Goal: Task Accomplishment & Management: Use online tool/utility

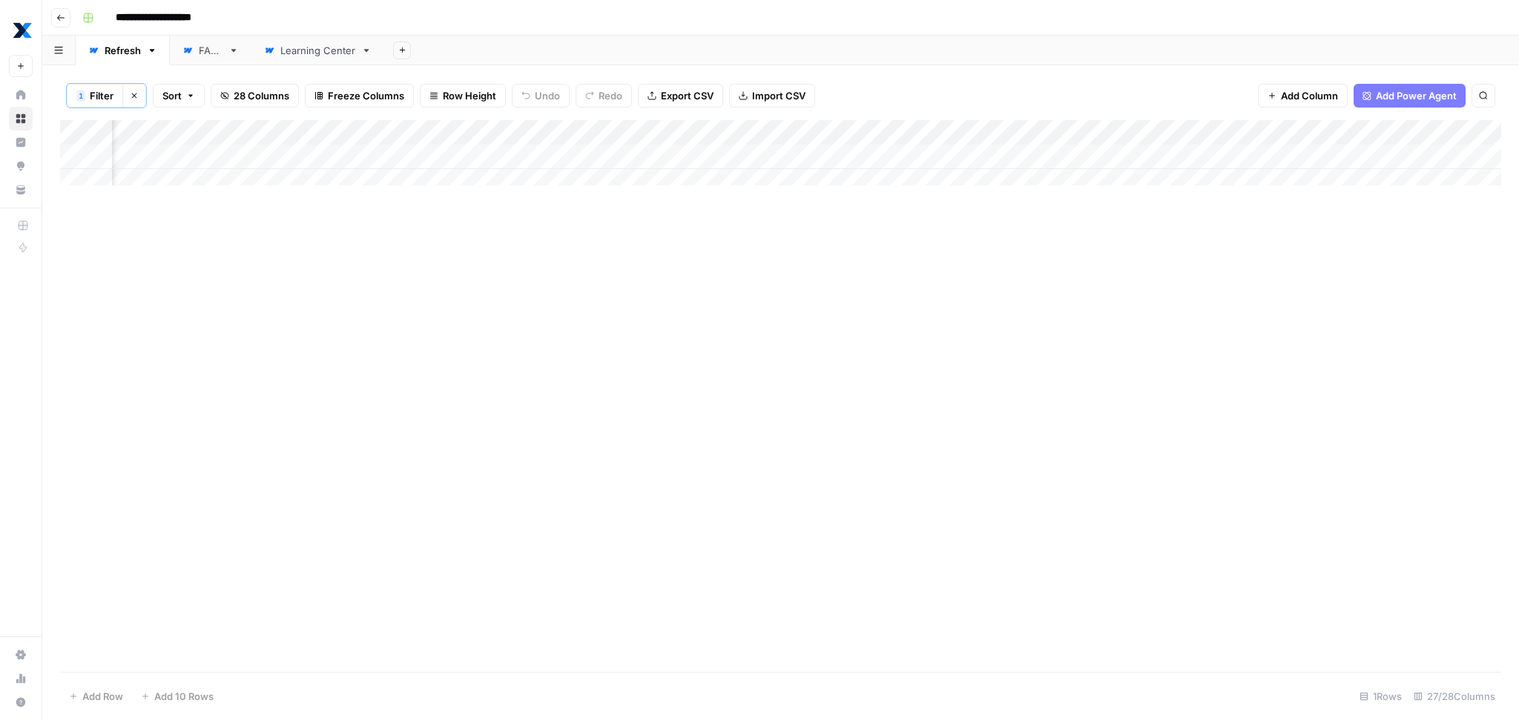
scroll to position [0, 2750]
click at [1005, 158] on div "Add Column" at bounding box center [780, 157] width 1441 height 74
click at [1075, 158] on div "Add Column" at bounding box center [780, 157] width 1441 height 74
click at [897, 154] on div "Add Column" at bounding box center [780, 157] width 1441 height 74
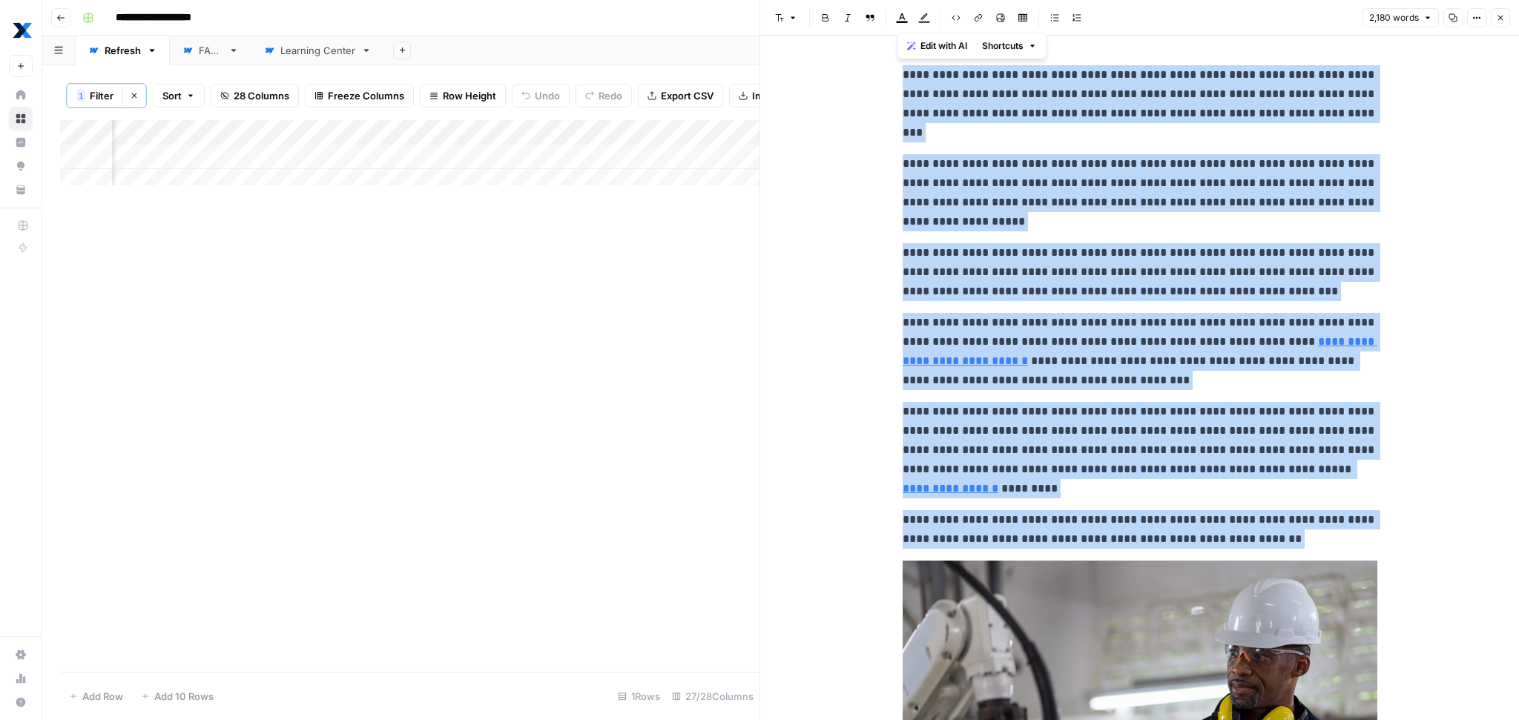
copy div "**********"
click at [93, 97] on span "Filter" at bounding box center [102, 95] width 24 height 15
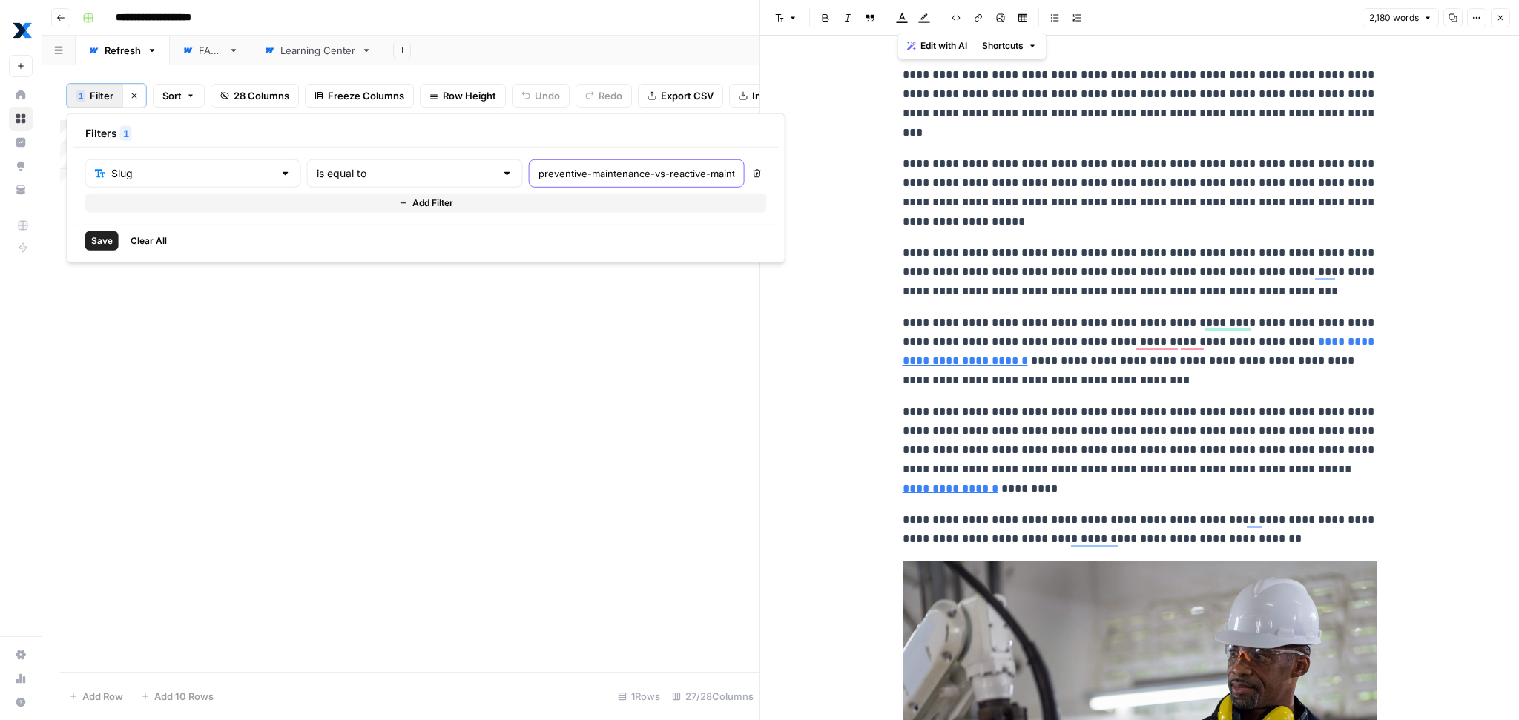
click at [539, 168] on input "preventive-maintenance-vs-reactive-maintenance" at bounding box center [637, 173] width 197 height 15
paste input "/cmms-benefits"
type input "/cmms-benefits"
click at [99, 237] on span "Save" at bounding box center [102, 240] width 22 height 13
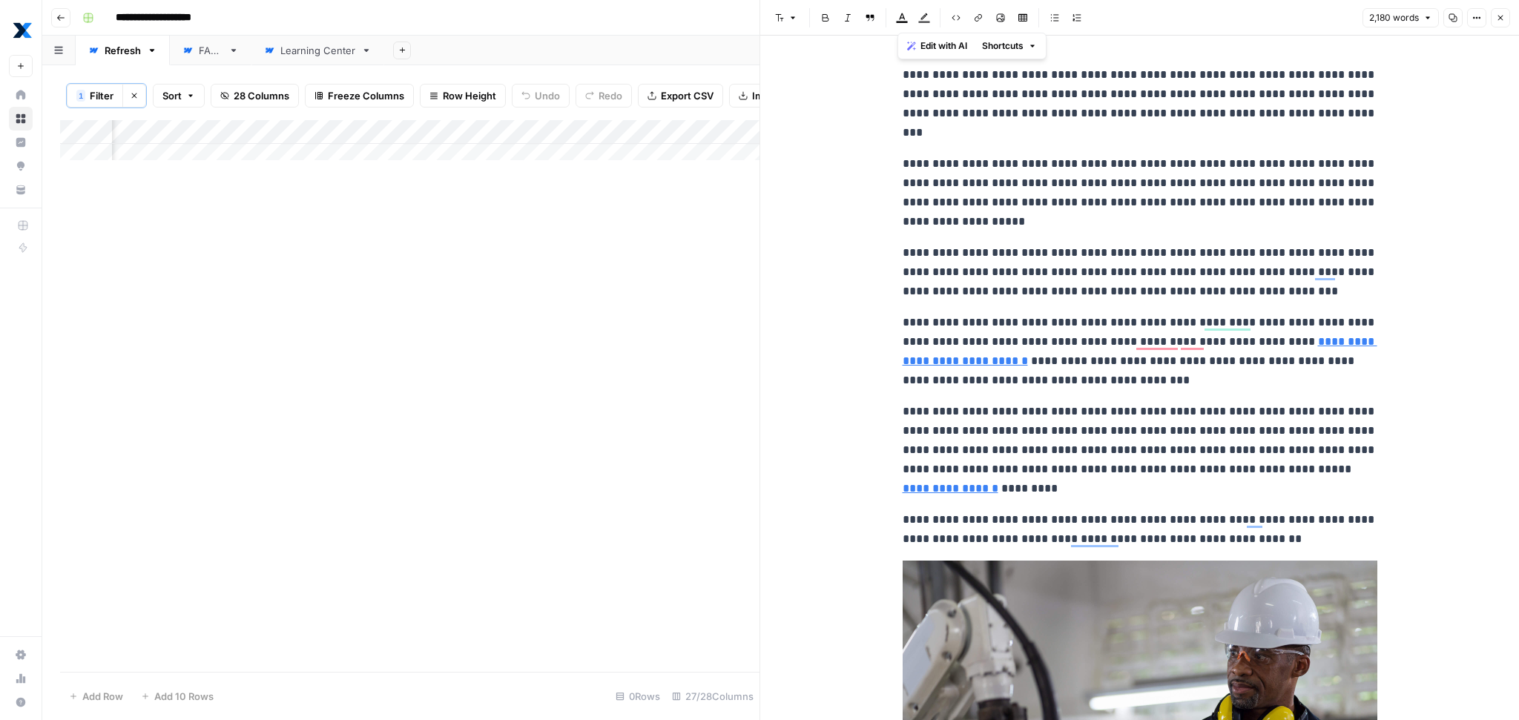
click at [1506, 12] on button "Close" at bounding box center [1500, 17] width 19 height 19
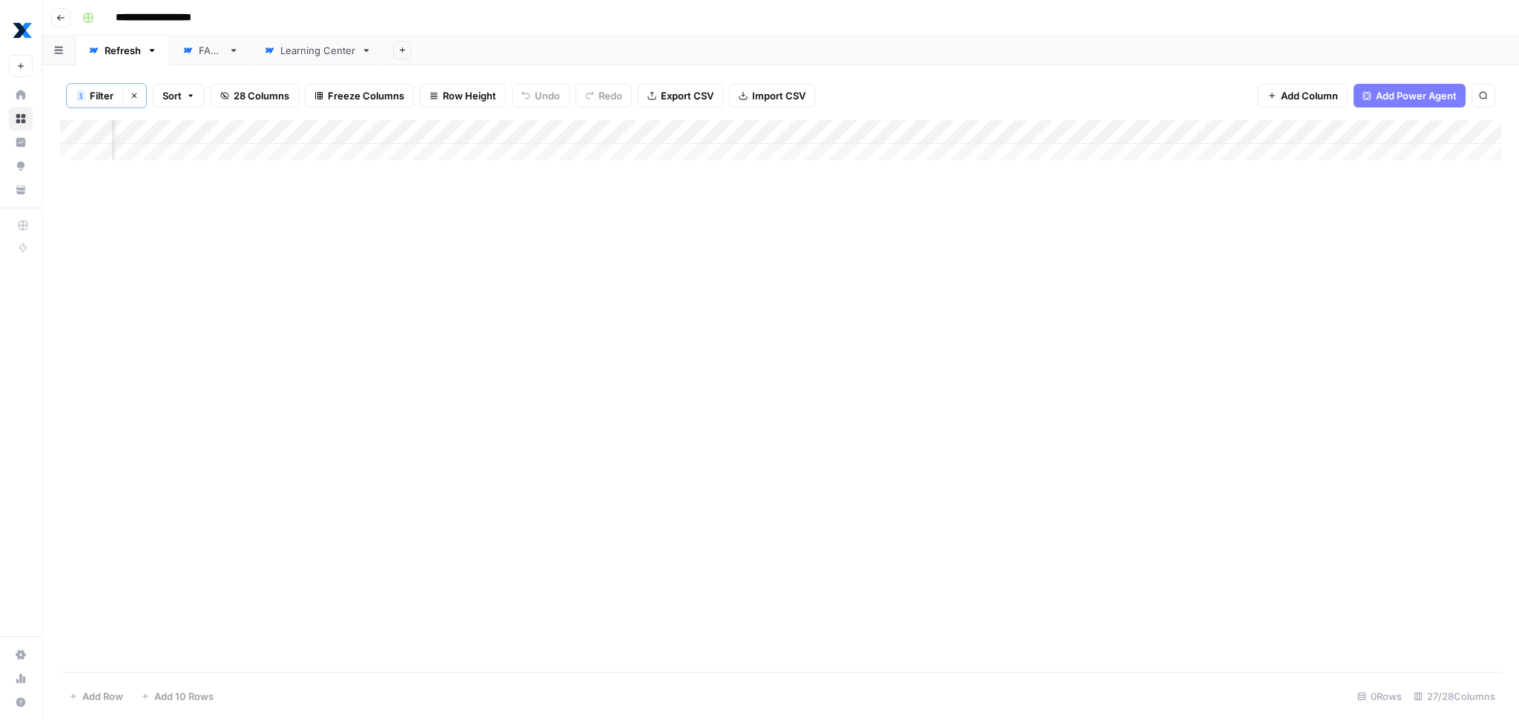
click at [783, 299] on div "Add Column" at bounding box center [780, 396] width 1441 height 552
click at [104, 95] on span "Filter" at bounding box center [102, 95] width 24 height 15
drag, startPoint x: 463, startPoint y: 171, endPoint x: 428, endPoint y: 171, distance: 34.9
click at [435, 171] on div "Slug is equal to /cmms-benefits" at bounding box center [414, 173] width 659 height 28
type input "cmms-benefits"
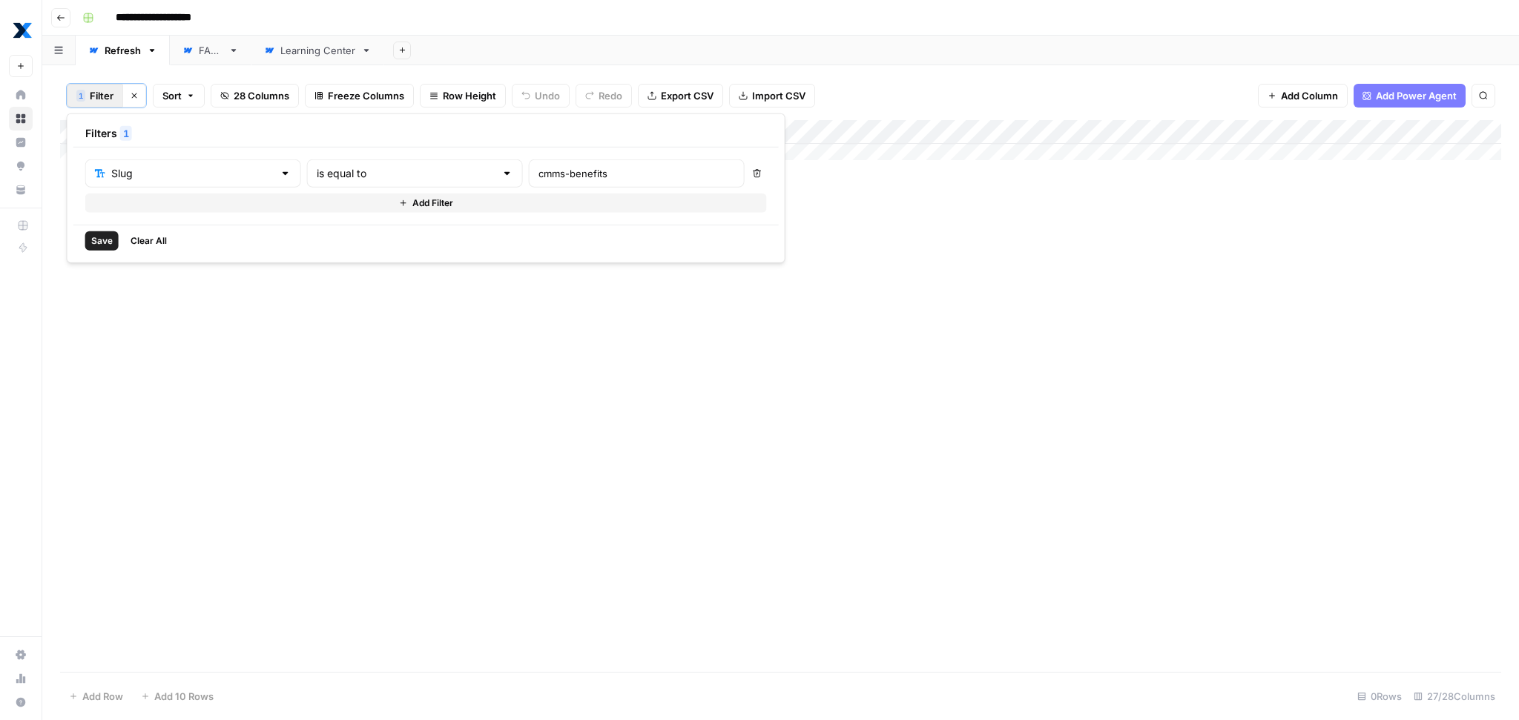
click at [99, 245] on span "Save" at bounding box center [102, 240] width 22 height 13
click at [815, 151] on div "Add Column" at bounding box center [780, 157] width 1441 height 74
click at [809, 154] on div "Add Column" at bounding box center [780, 157] width 1441 height 74
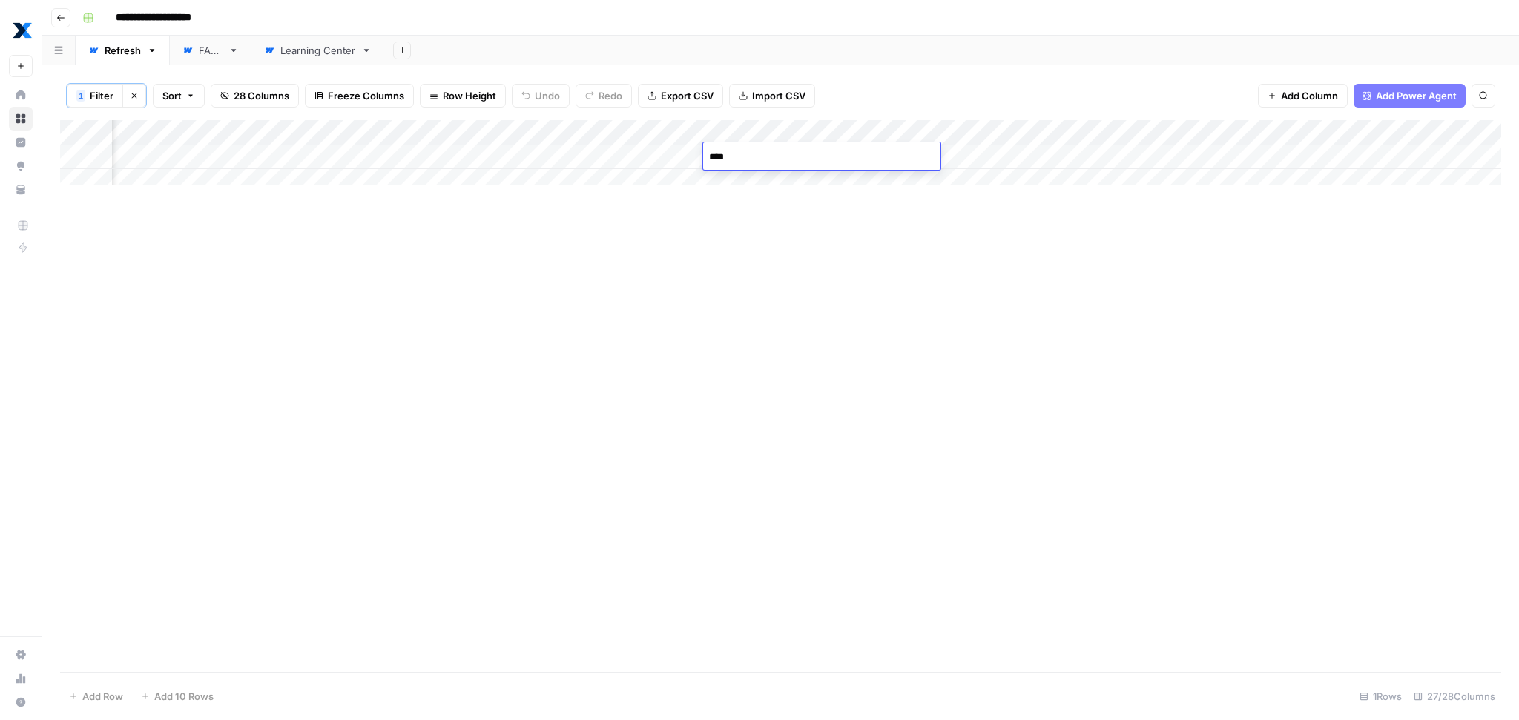
type textarea "*****"
click at [847, 286] on div "Add Column" at bounding box center [780, 396] width 1441 height 552
click at [1237, 154] on div "Add Column" at bounding box center [780, 157] width 1441 height 74
click at [95, 93] on span "Filter" at bounding box center [102, 95] width 24 height 15
click at [529, 162] on div "cmms-benefits" at bounding box center [637, 173] width 216 height 28
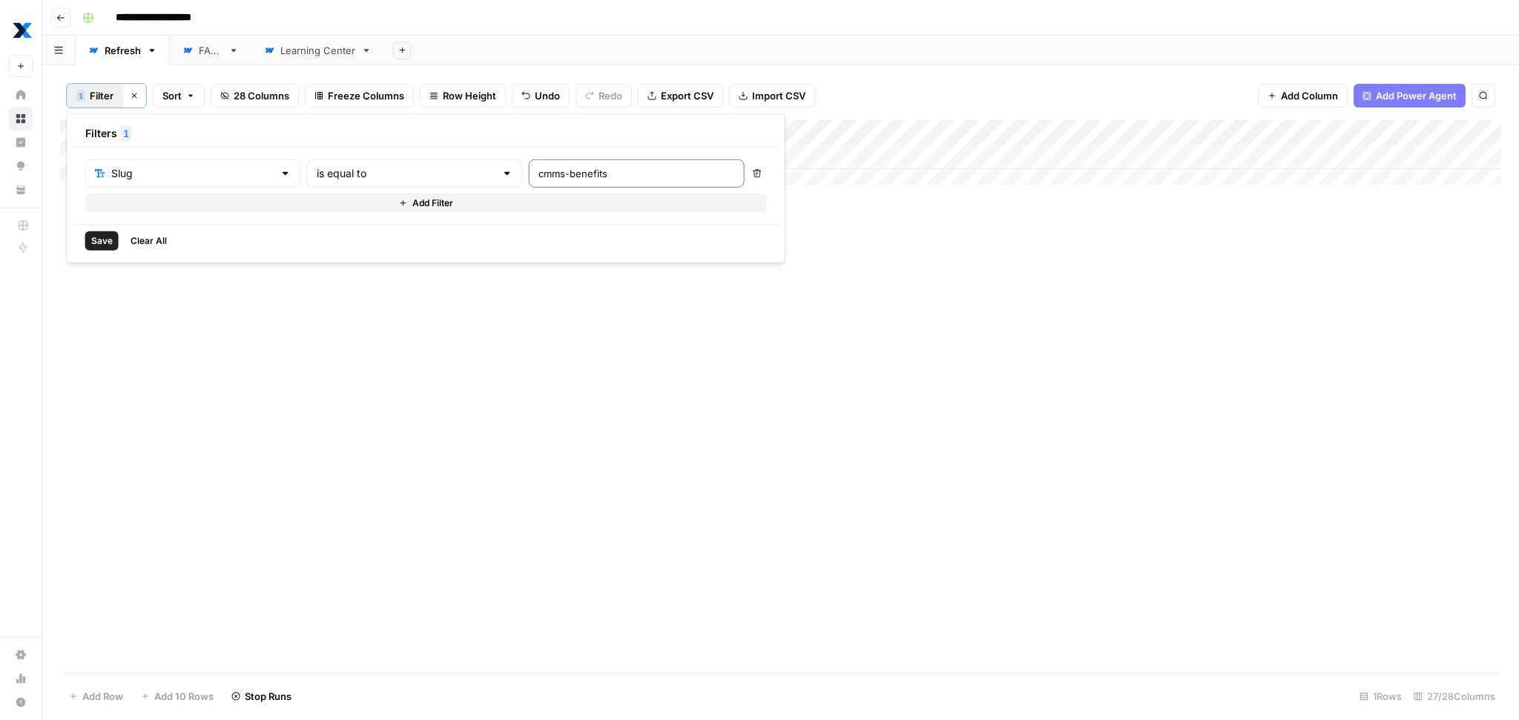
paste input "enterprise-asset-management-best-practice"
type input "enterprise-asset-management-best-practices"
click at [98, 240] on span "Save" at bounding box center [102, 240] width 22 height 13
click at [772, 163] on div "Add Column" at bounding box center [780, 157] width 1441 height 74
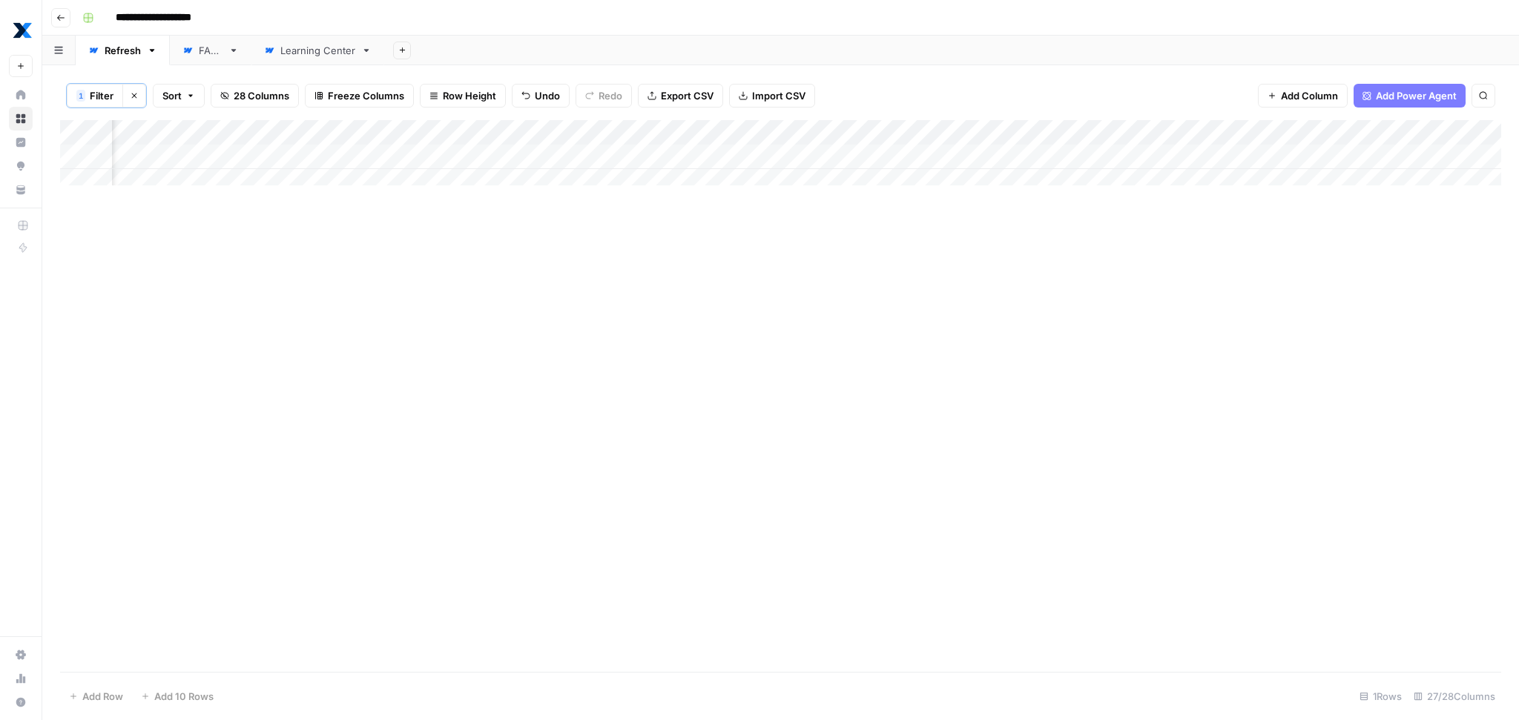
click at [773, 160] on div "Add Column" at bounding box center [780, 157] width 1441 height 74
type textarea "*****"
click at [1214, 160] on div "Add Column" at bounding box center [780, 157] width 1441 height 74
click at [487, 155] on div "Add Column" at bounding box center [780, 157] width 1441 height 74
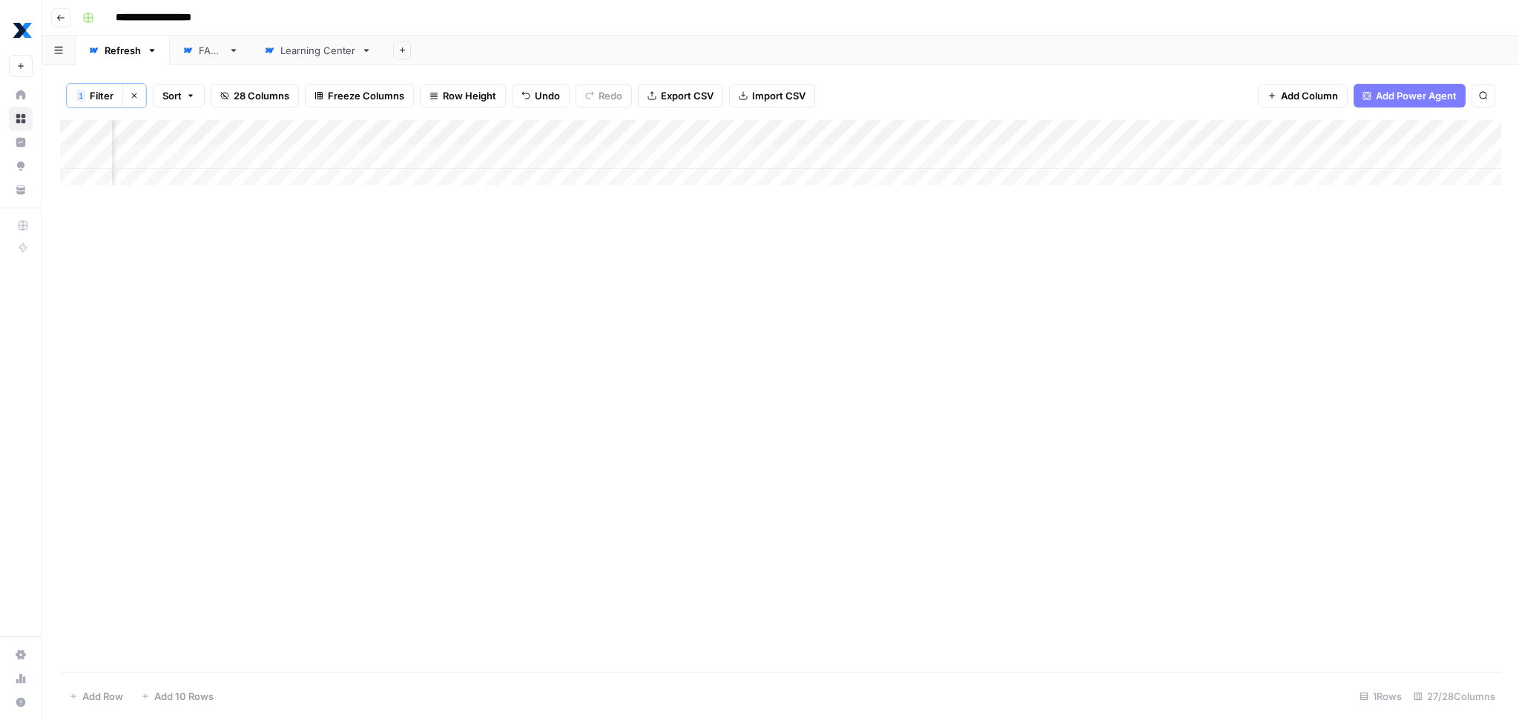
click at [100, 100] on span "Filter" at bounding box center [102, 95] width 24 height 15
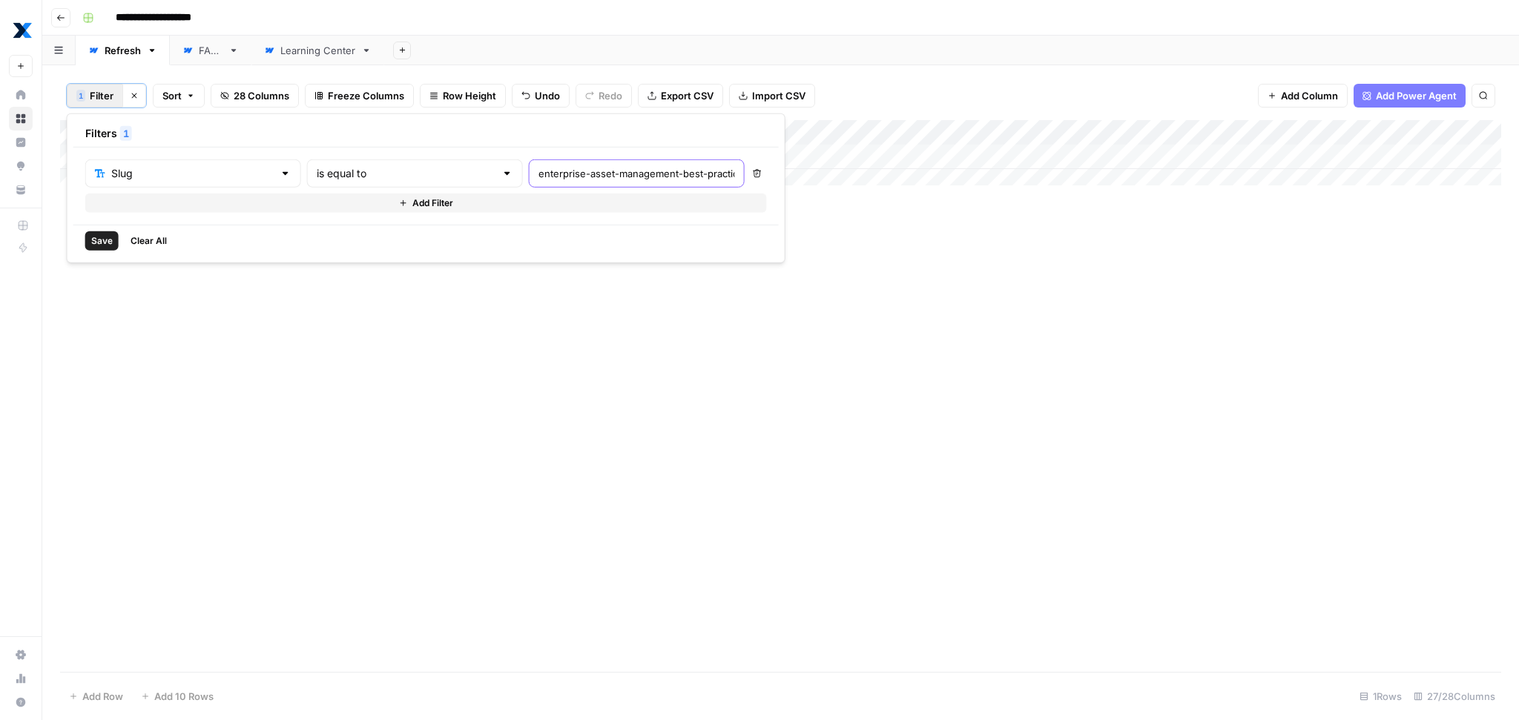
click at [539, 172] on input "enterprise-asset-management-best-practices" at bounding box center [637, 173] width 197 height 15
paste input "/improve-spare-pare-part-inventory-management"
type input "improve-spare-pare-part-inventory-management"
click at [108, 241] on span "Save" at bounding box center [102, 240] width 22 height 13
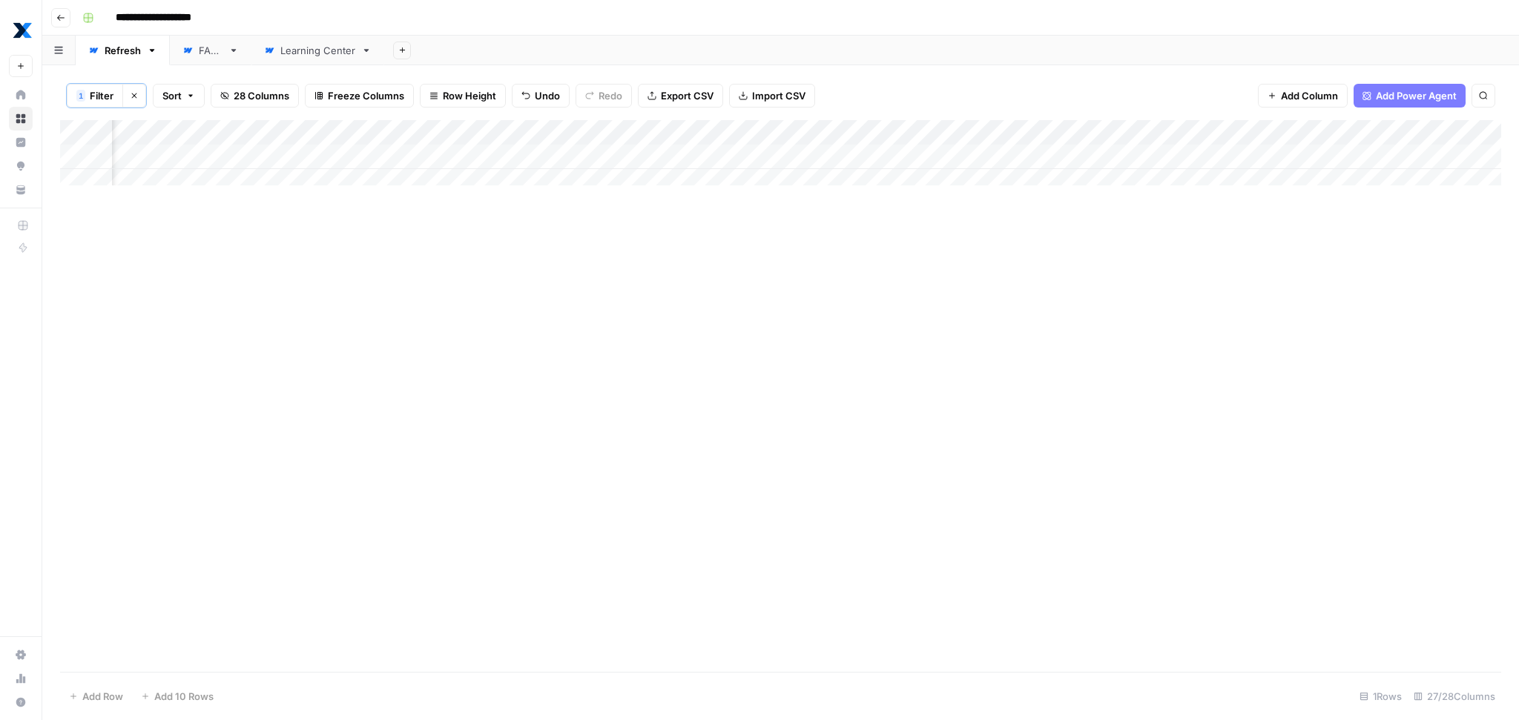
click at [747, 156] on div "Add Column" at bounding box center [780, 157] width 1441 height 74
type textarea "*****"
click at [1169, 158] on div "Add Column" at bounding box center [780, 157] width 1441 height 74
